Goal: Task Accomplishment & Management: Use online tool/utility

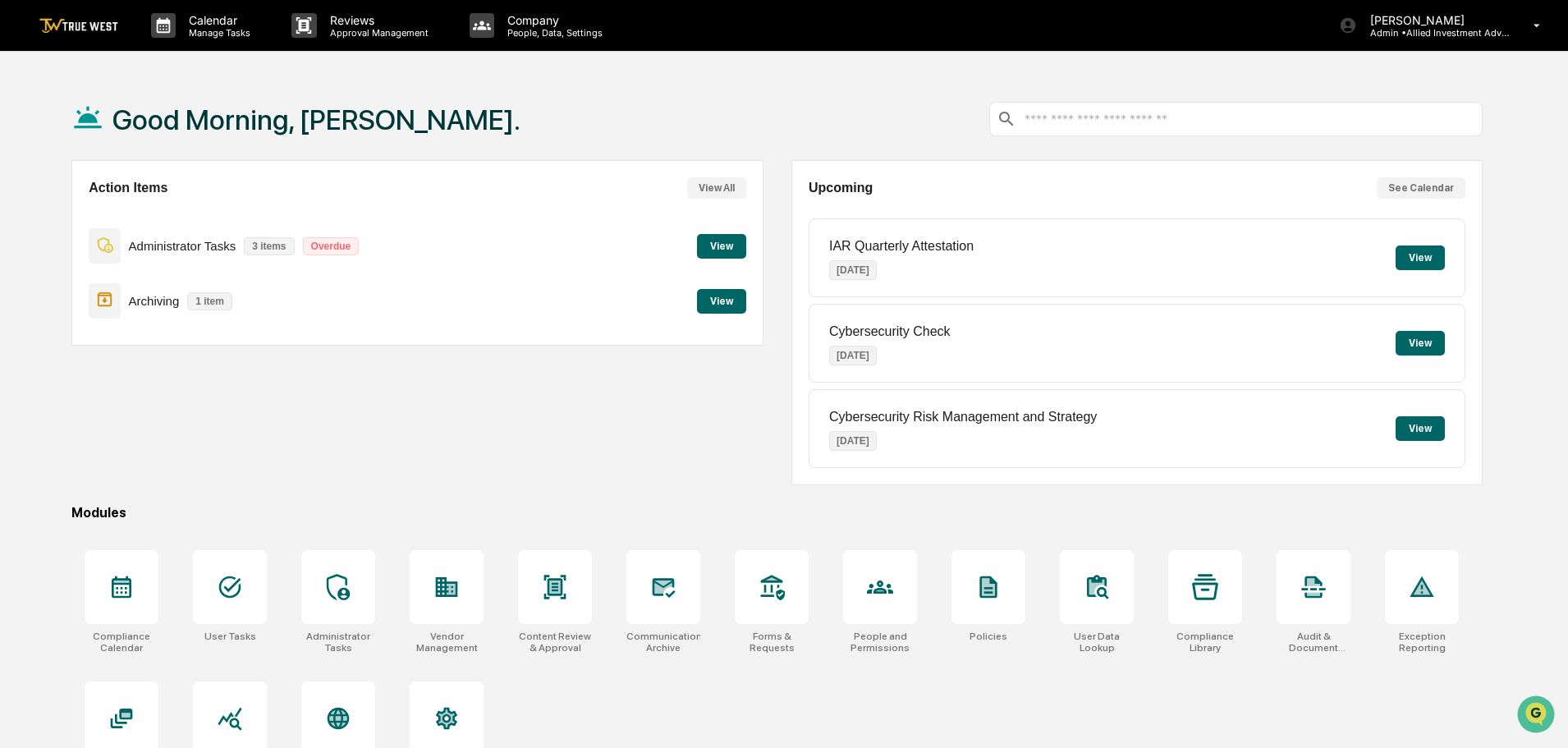
click at [730, 303] on button "View" at bounding box center [721, 301] width 49 height 25
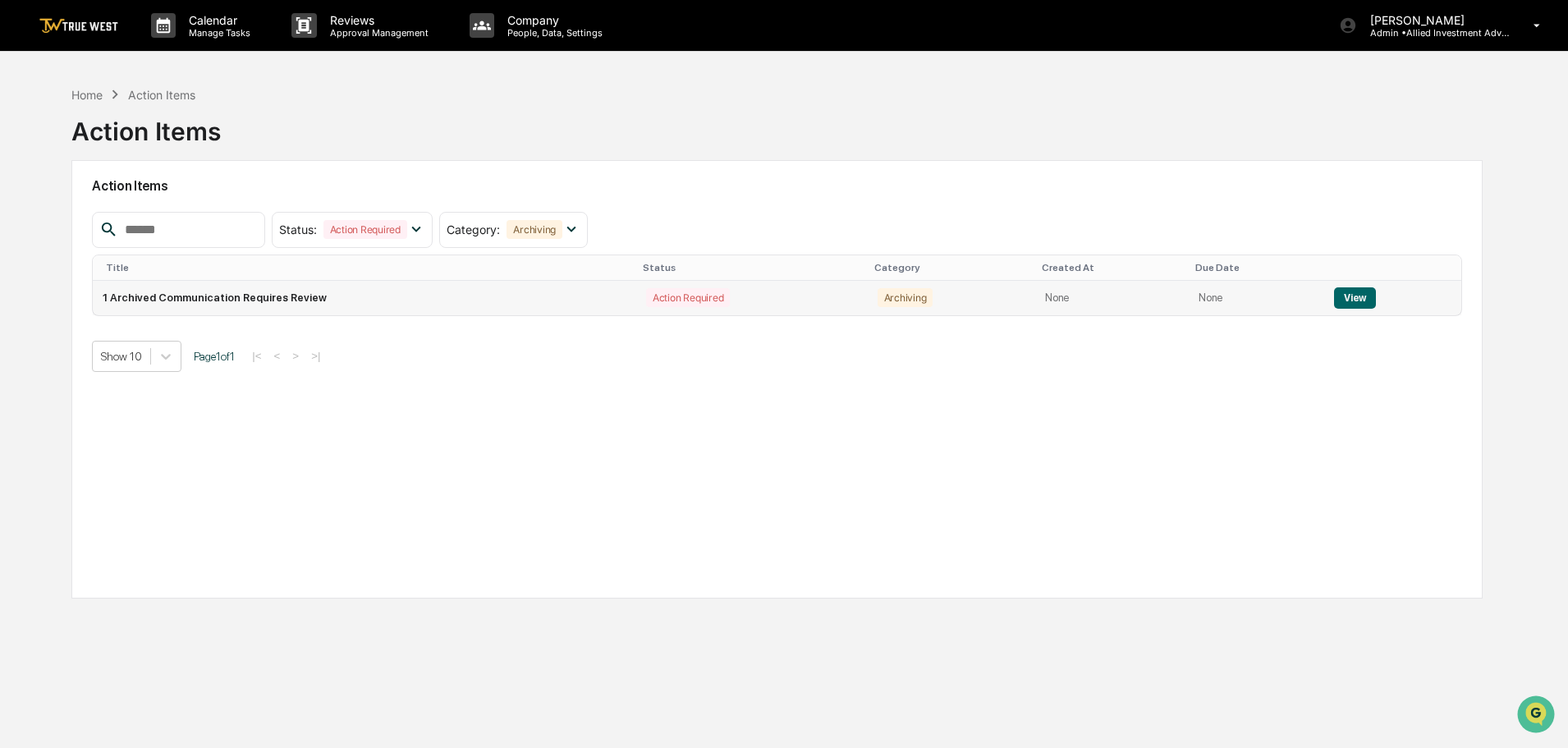
click at [1344, 296] on button "View" at bounding box center [1355, 297] width 42 height 21
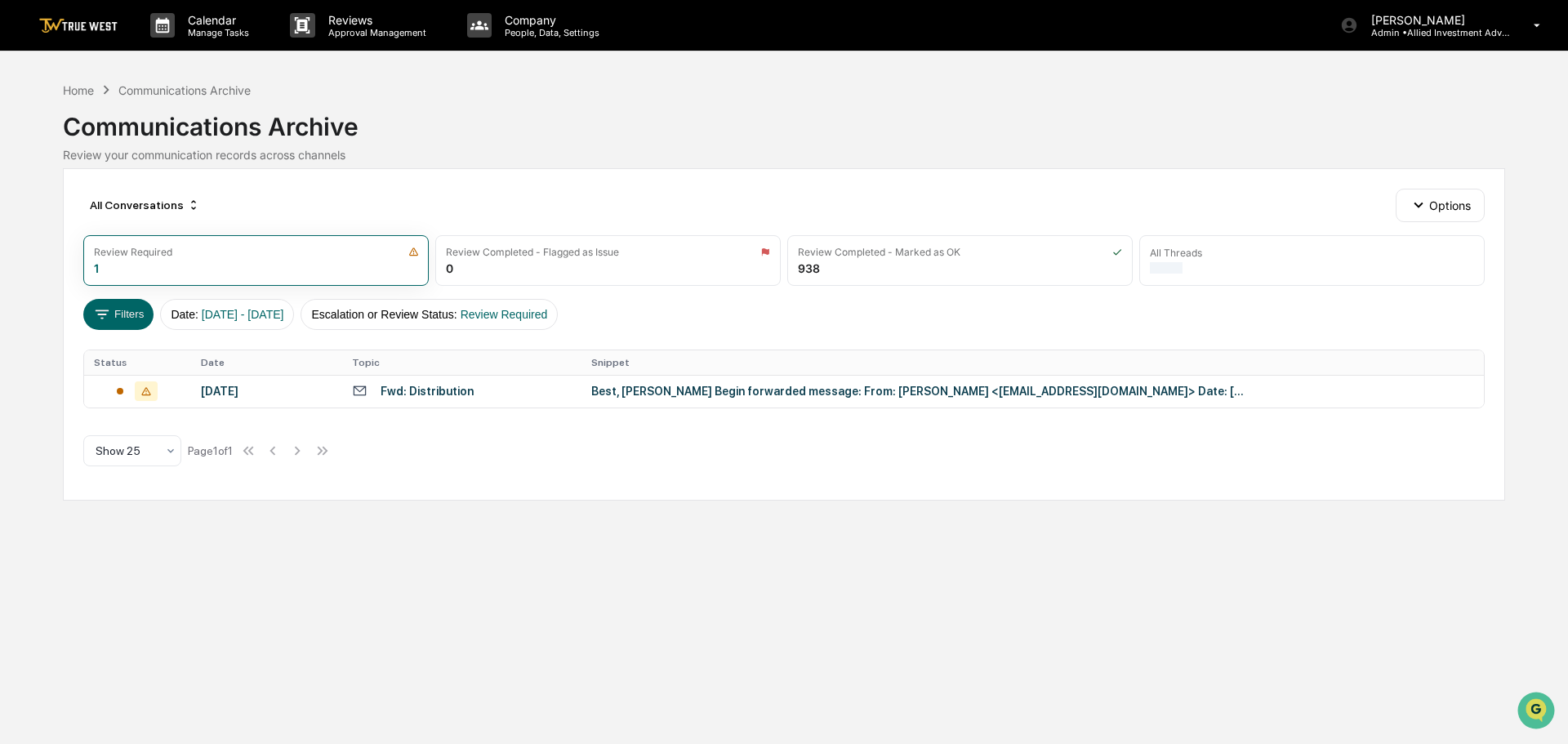
click at [747, 391] on div "Best, [PERSON_NAME] Begin forwarded message: From: [PERSON_NAME] <[EMAIL_ADDRES…" at bounding box center [918, 391] width 654 height 13
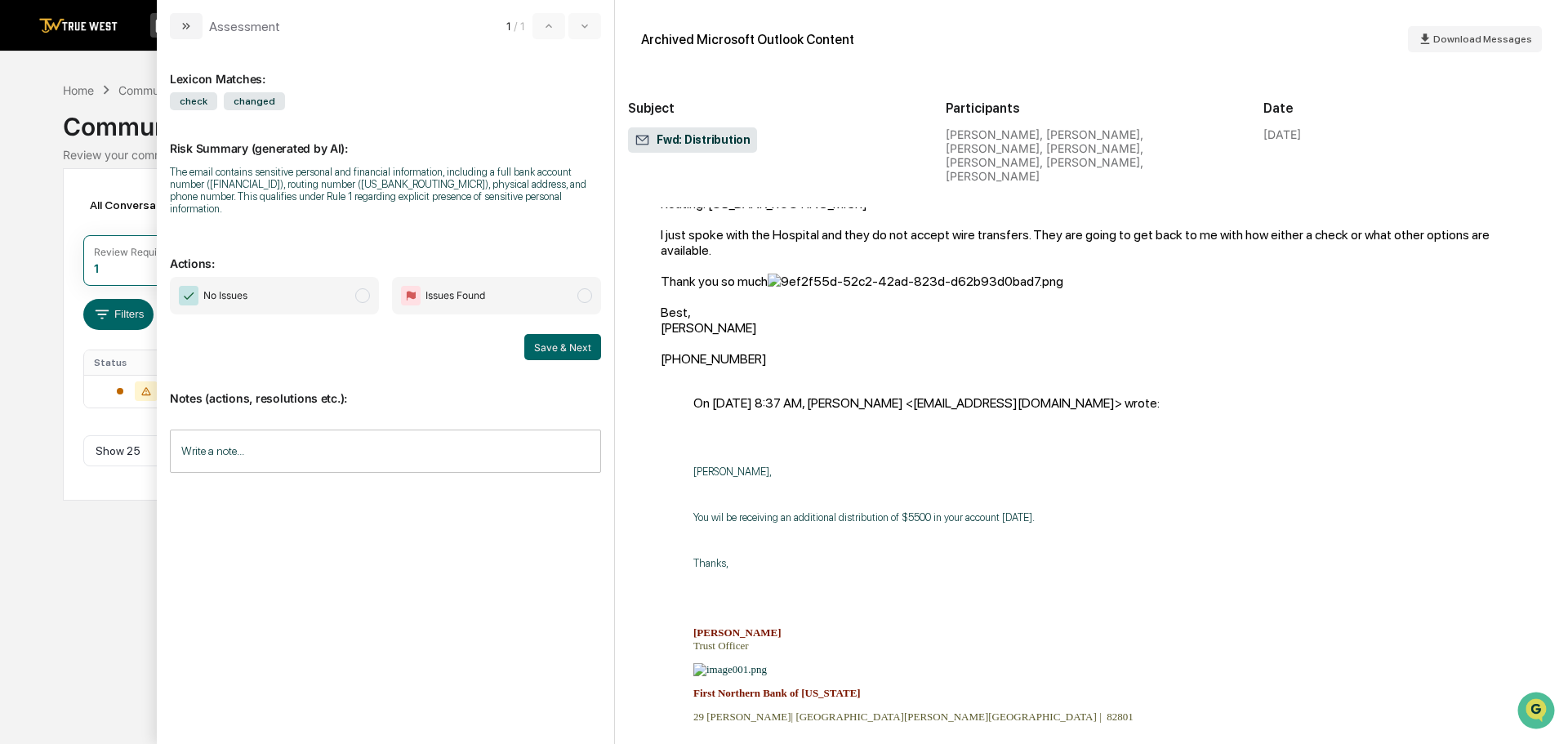
scroll to position [638, 0]
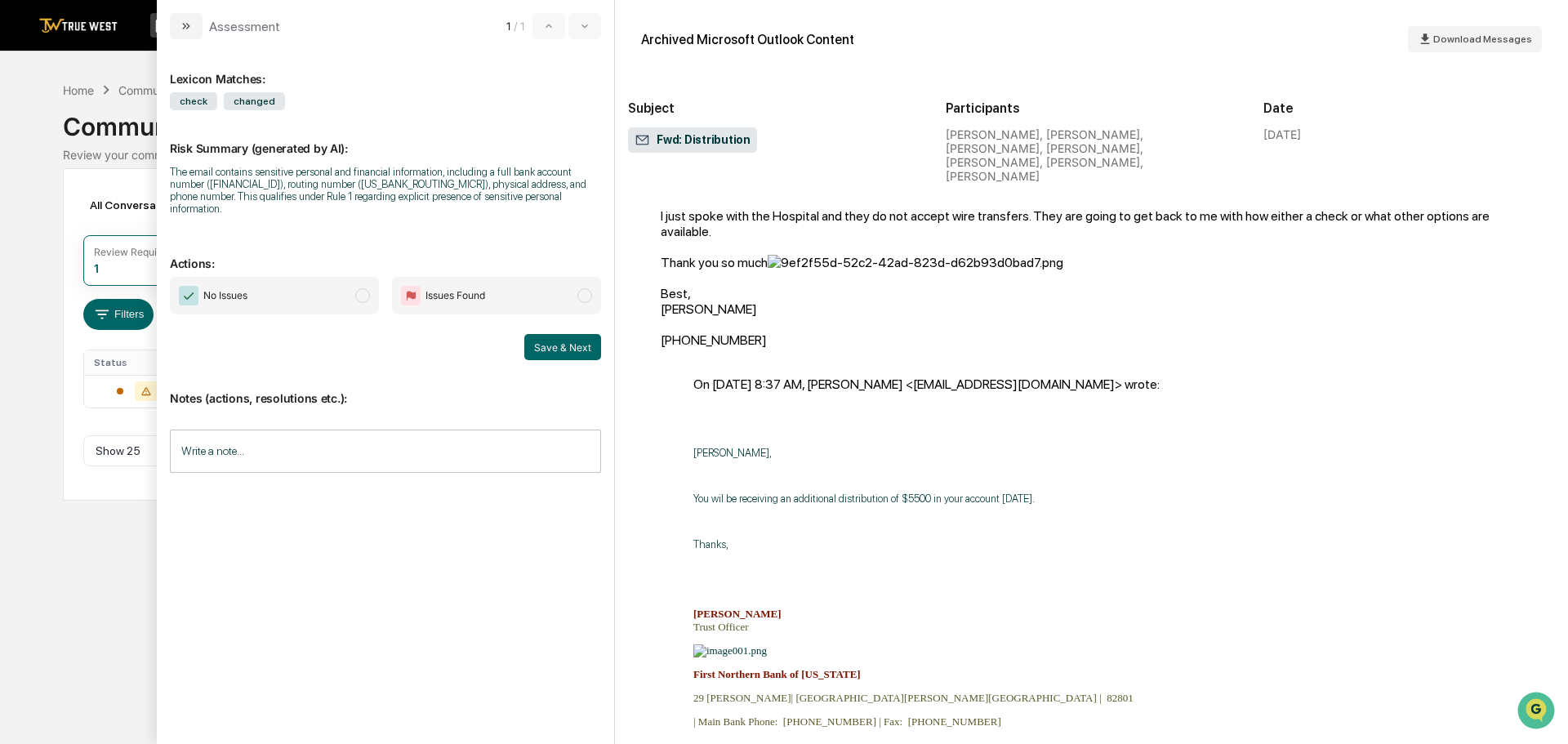
click at [359, 288] on span "modal" at bounding box center [362, 295] width 15 height 15
click at [546, 334] on button "Save & Next" at bounding box center [563, 347] width 77 height 27
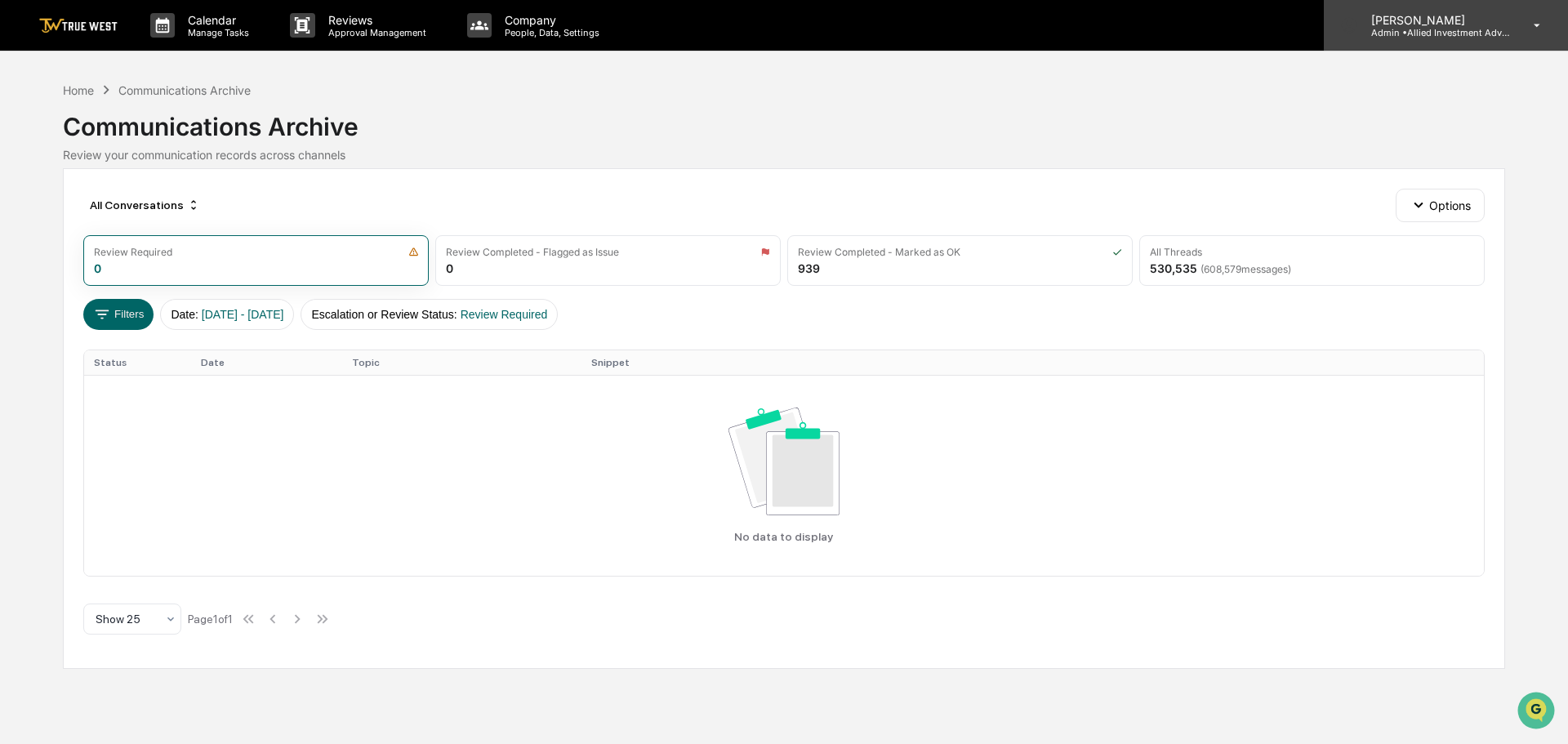
click at [1438, 27] on p "Admin • Allied Investment Advisors" at bounding box center [1435, 32] width 152 height 11
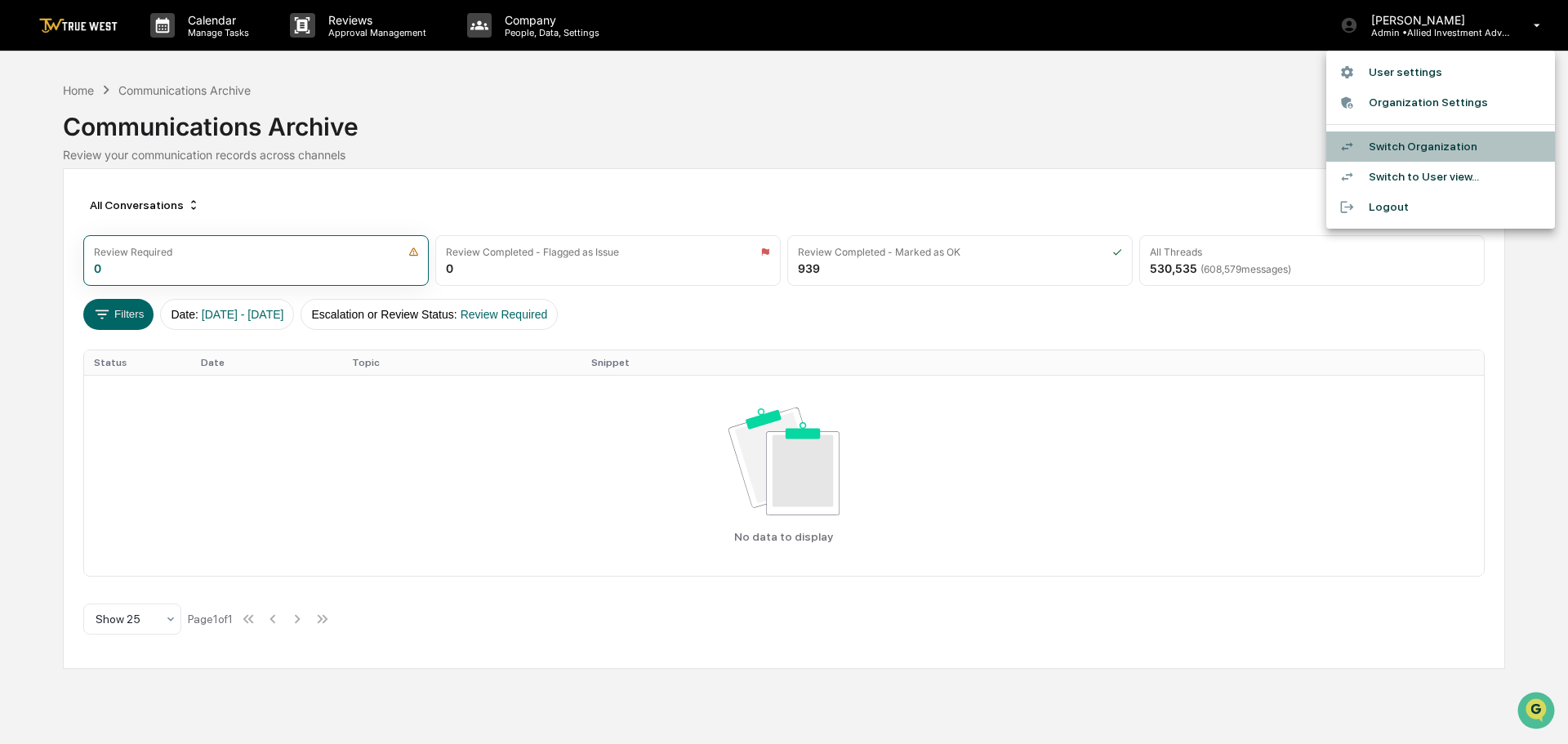
click at [1405, 148] on li "Switch Organization" at bounding box center [1441, 146] width 228 height 30
